Goal: Transaction & Acquisition: Purchase product/service

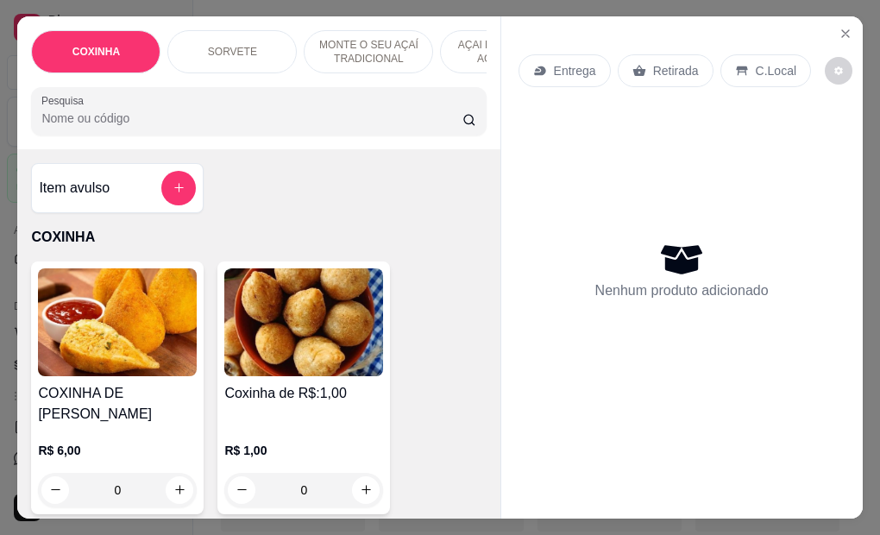
select select "ALL"
select select "0"
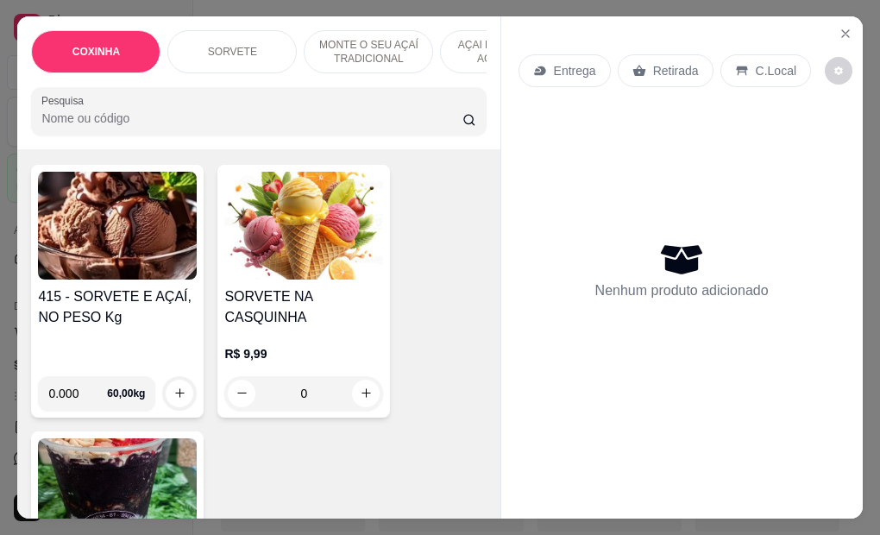
scroll to position [690, 0]
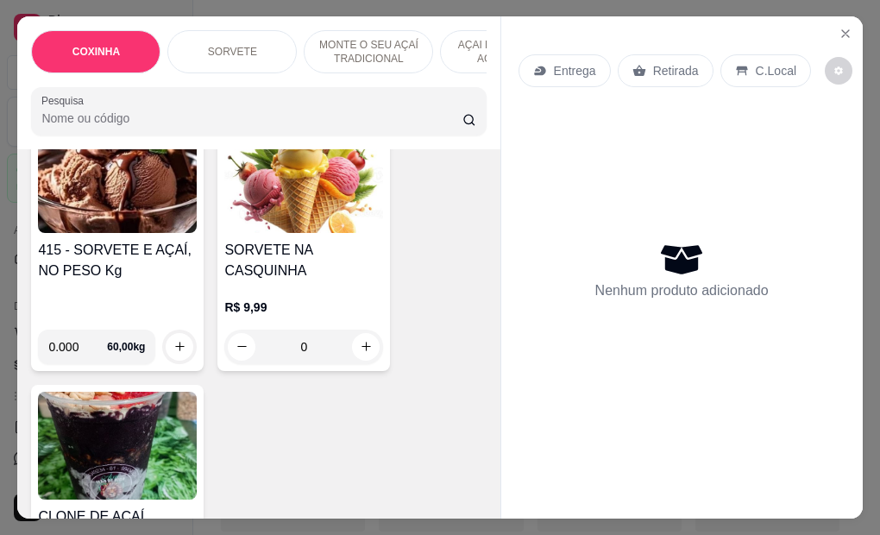
click at [95, 181] on img at bounding box center [117, 179] width 159 height 108
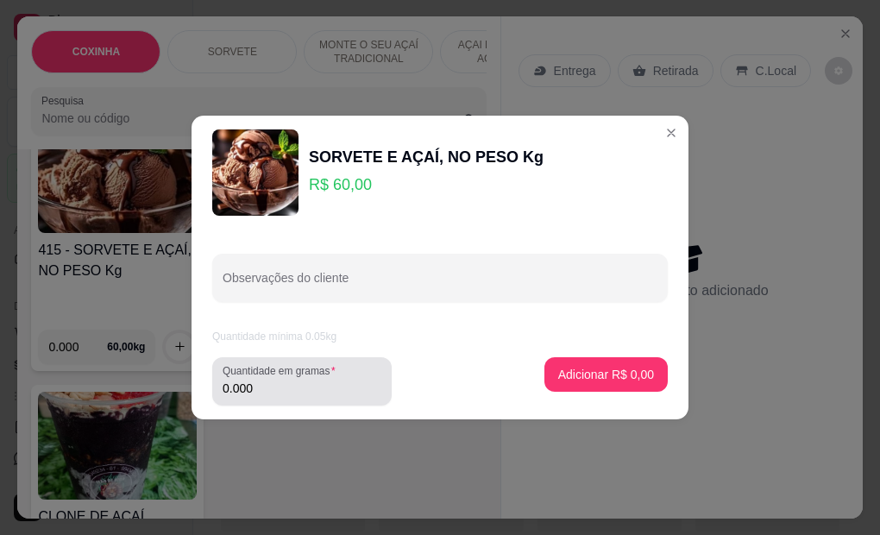
click at [264, 398] on div "Quantidade em gramas 0.000" at bounding box center [301, 381] width 179 height 48
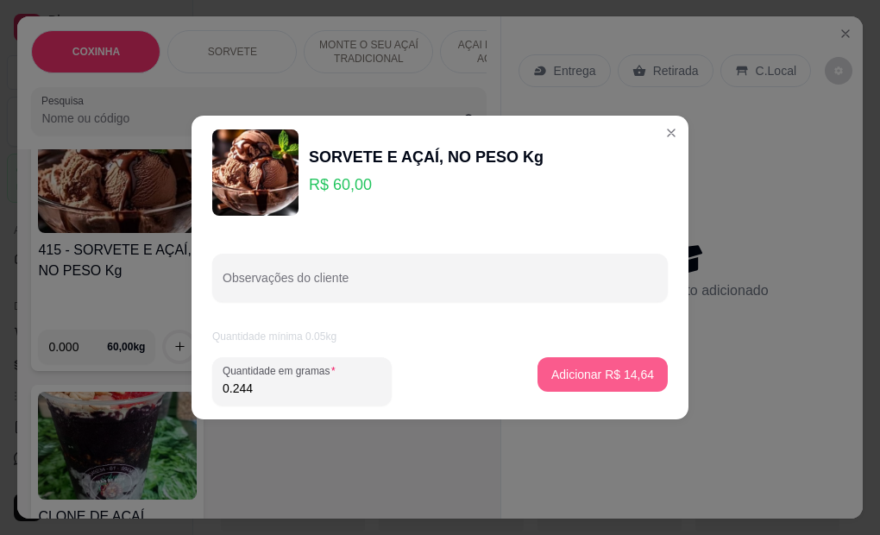
type input "0.244"
click at [580, 380] on p "Adicionar R$ 14,64" at bounding box center [603, 374] width 100 height 16
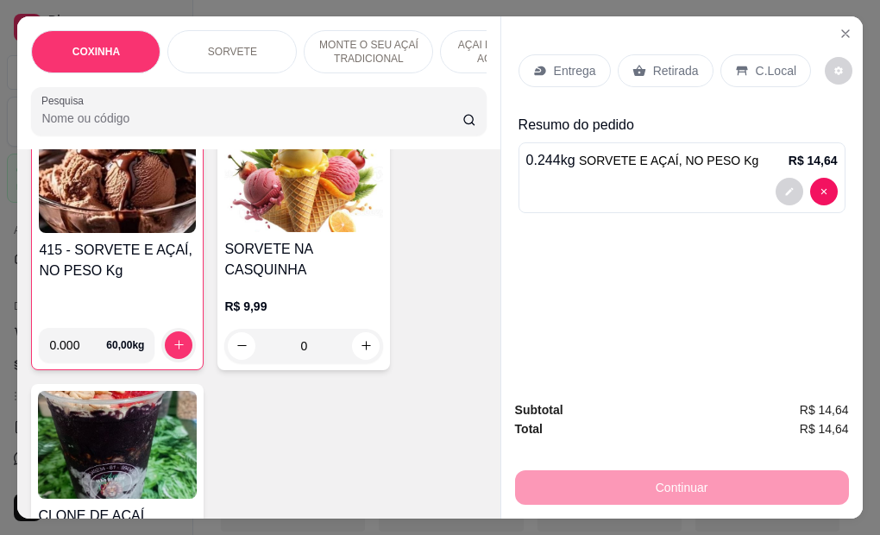
click at [113, 267] on div "415 - SORVETE E AÇAÍ, NO PESO Kg" at bounding box center [117, 277] width 157 height 74
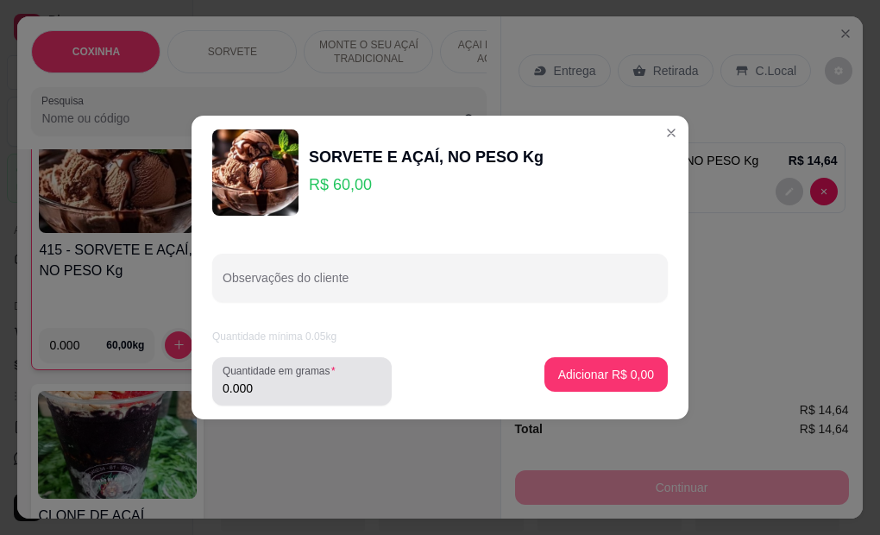
click at [277, 383] on input "0.000" at bounding box center [302, 388] width 159 height 17
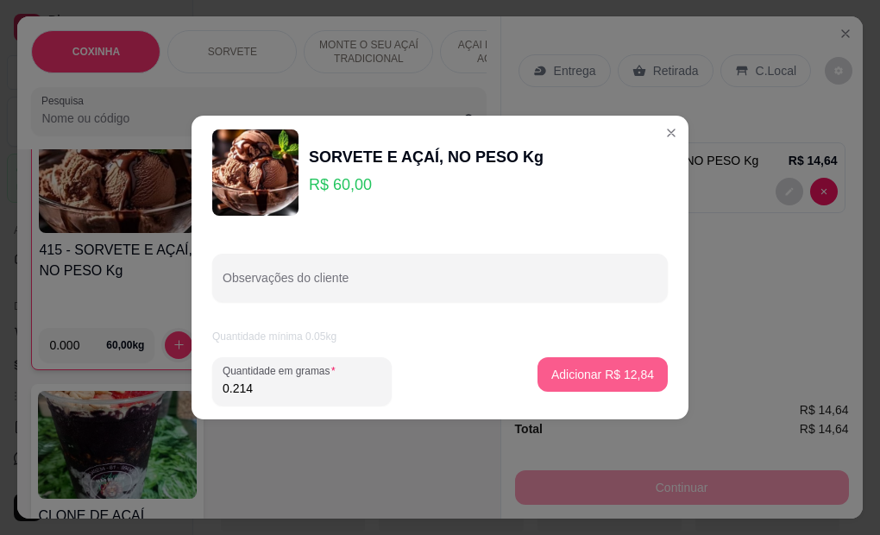
type input "0.214"
click at [600, 372] on p "Adicionar R$ 12,84" at bounding box center [603, 374] width 100 height 16
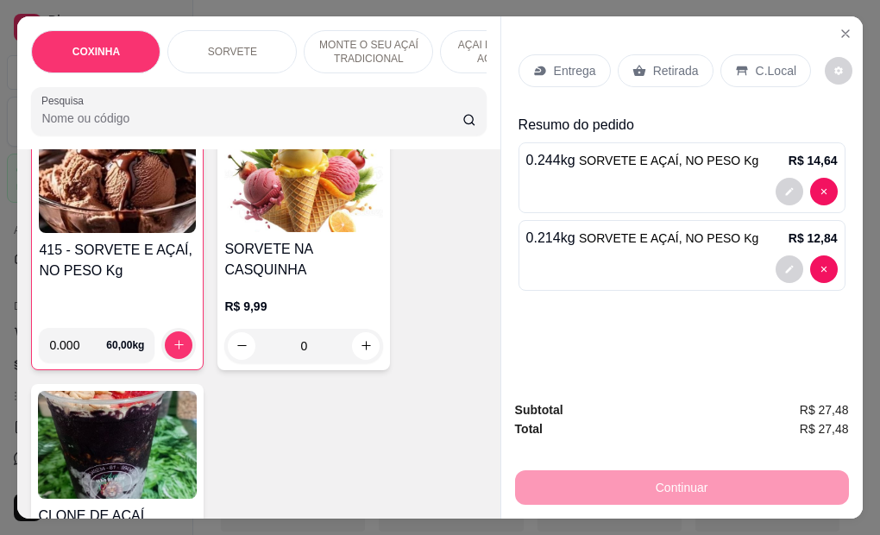
click at [671, 65] on p "Retirada" at bounding box center [676, 70] width 46 height 17
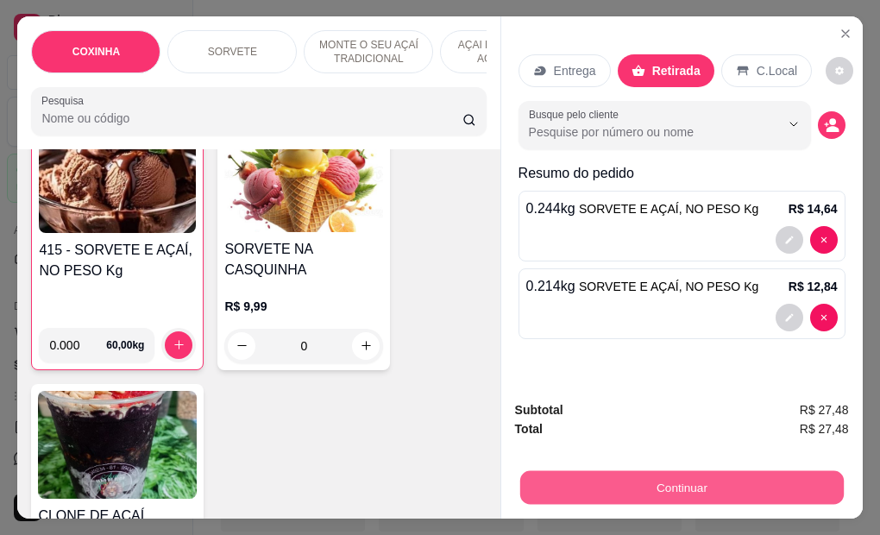
click at [618, 487] on button "Continuar" at bounding box center [680, 488] width 323 height 34
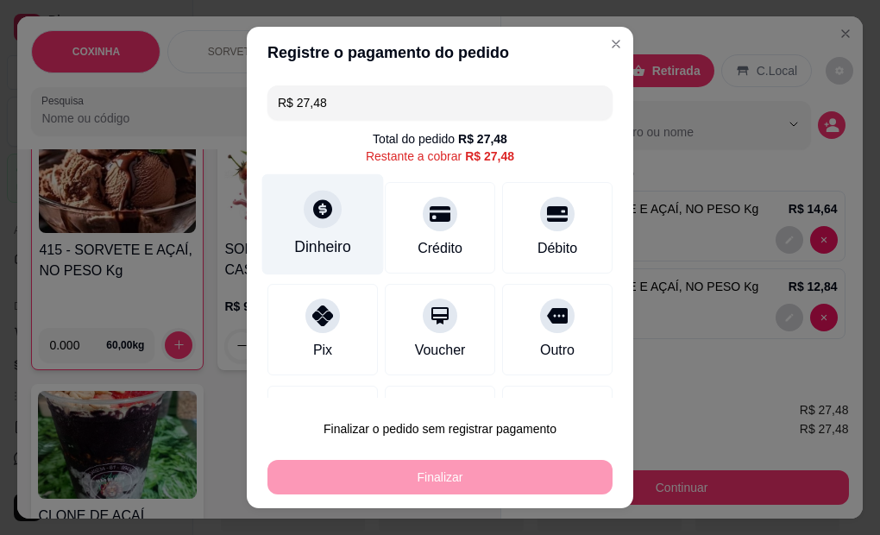
click at [314, 235] on div "Dinheiro" at bounding box center [322, 246] width 57 height 22
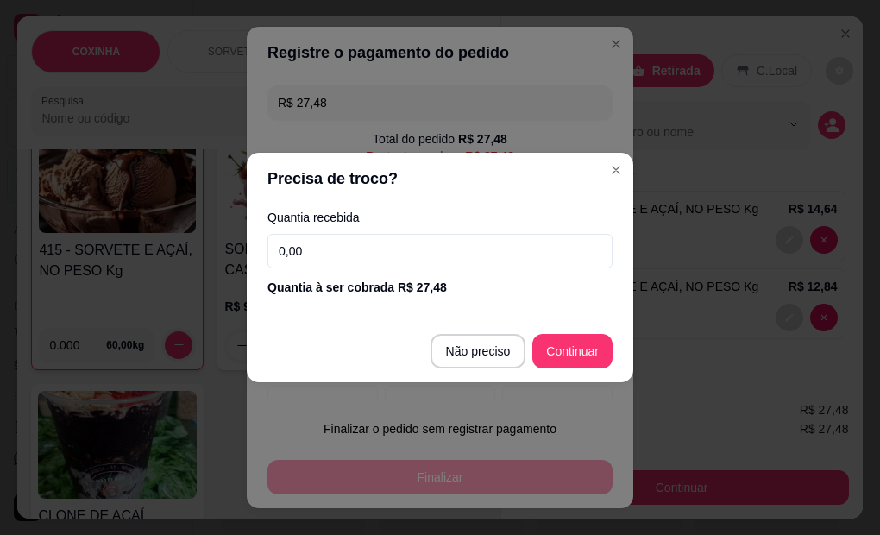
click at [325, 249] on input "0,00" at bounding box center [439, 251] width 345 height 35
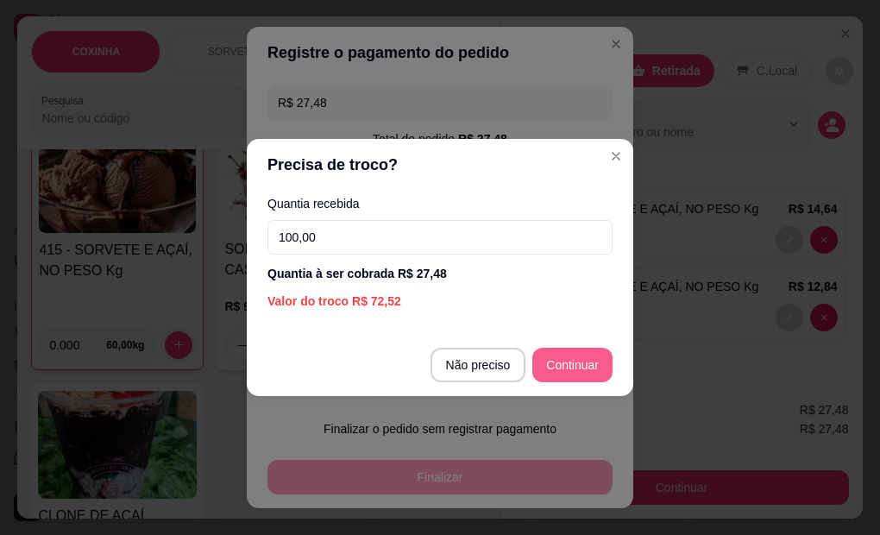
type input "100,00"
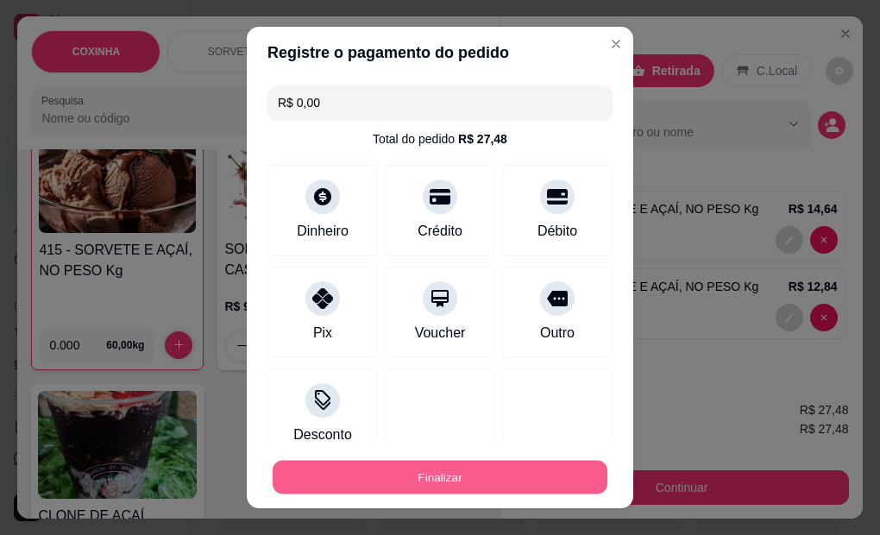
click at [400, 478] on button "Finalizar" at bounding box center [440, 478] width 335 height 34
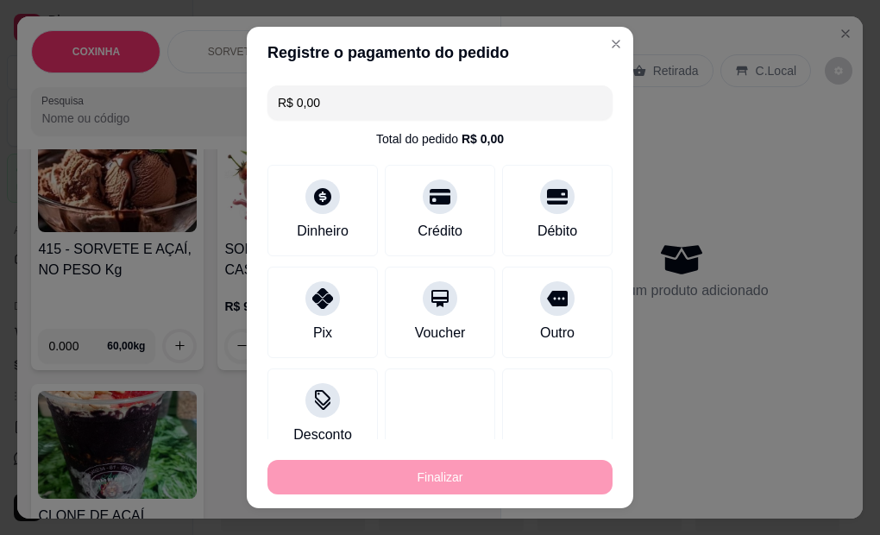
type input "-R$ 27,48"
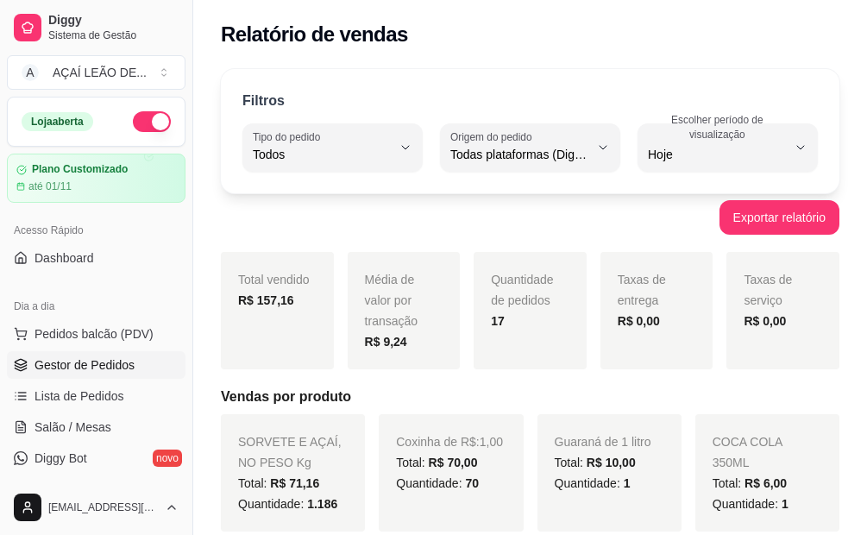
click at [100, 351] on link "Gestor de Pedidos" at bounding box center [96, 365] width 179 height 28
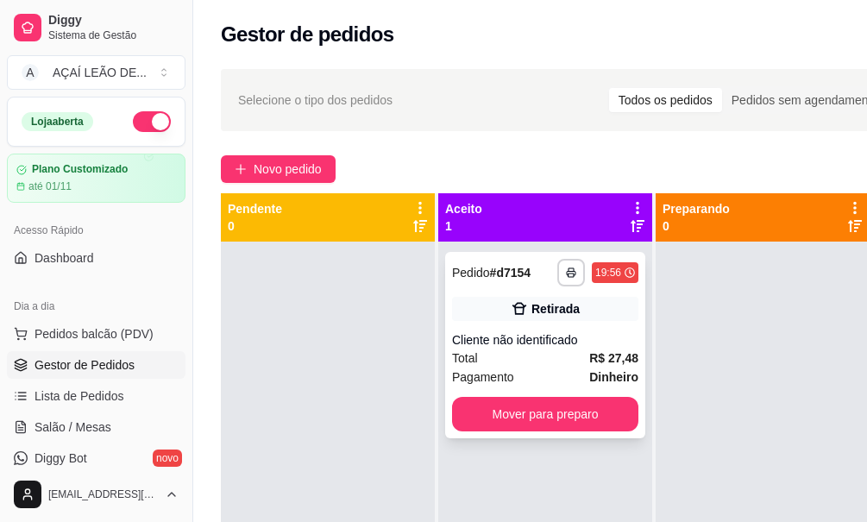
click at [500, 435] on div "**********" at bounding box center [545, 345] width 200 height 186
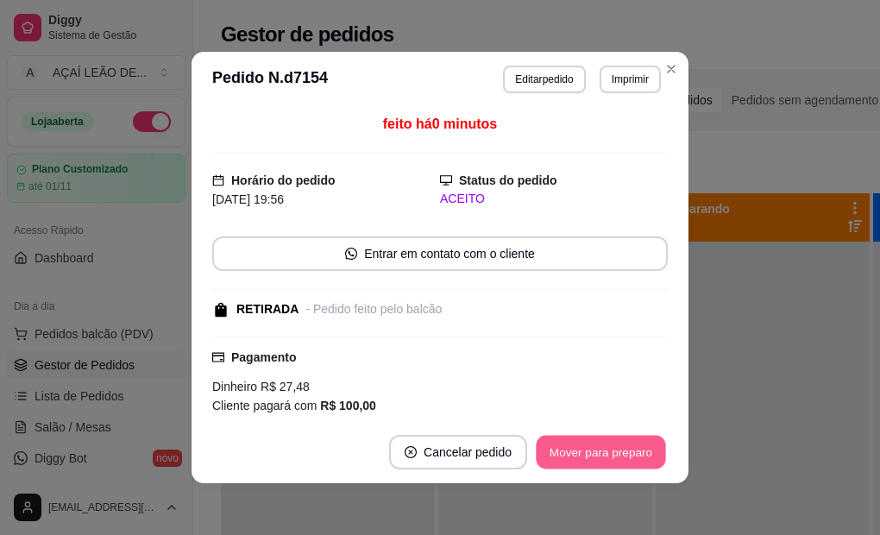
click at [622, 454] on button "Mover para preparo" at bounding box center [600, 453] width 129 height 34
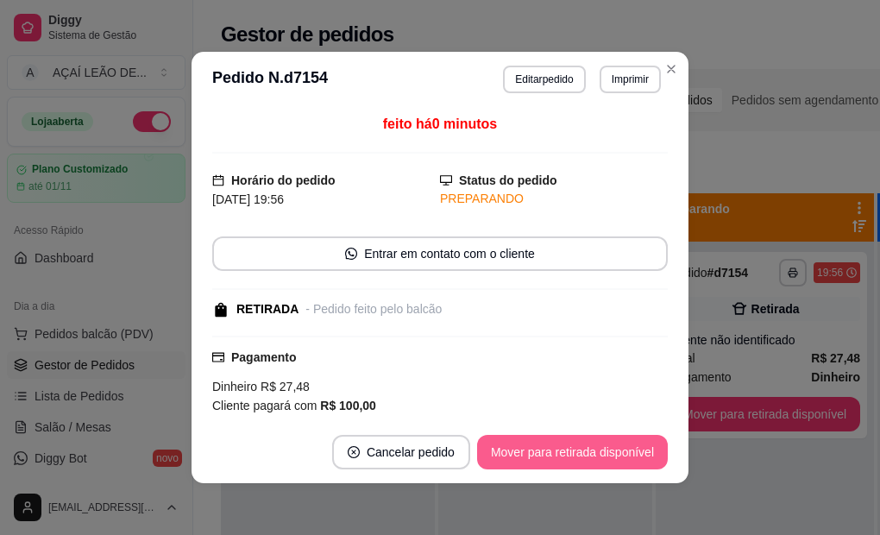
click at [597, 449] on button "Mover para retirada disponível" at bounding box center [572, 452] width 191 height 35
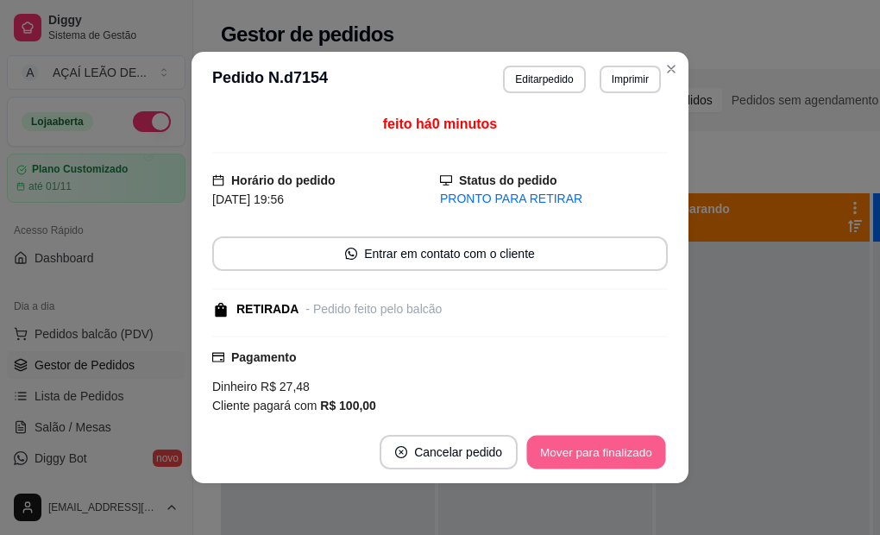
click at [597, 449] on button "Mover para finalizado" at bounding box center [596, 453] width 139 height 34
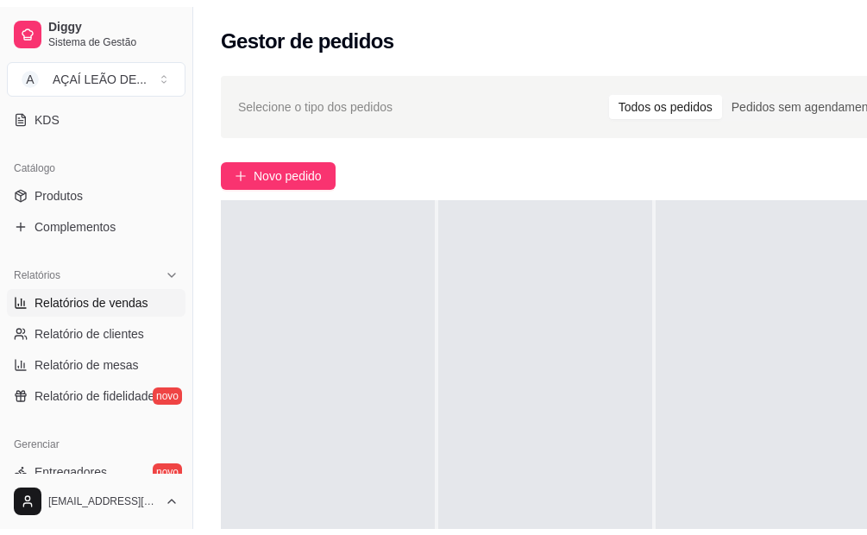
scroll to position [345, 0]
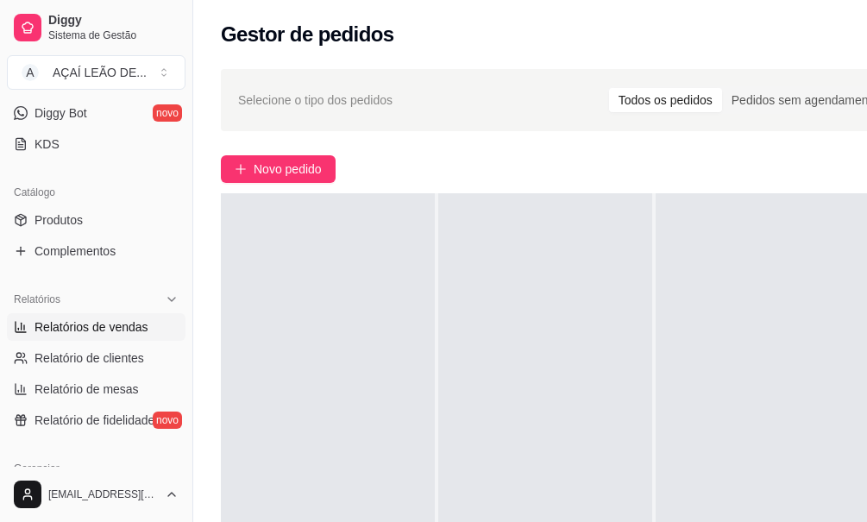
click at [110, 323] on span "Relatórios de vendas" at bounding box center [92, 326] width 114 height 17
select select "ALL"
select select "0"
